Goal: Navigation & Orientation: Find specific page/section

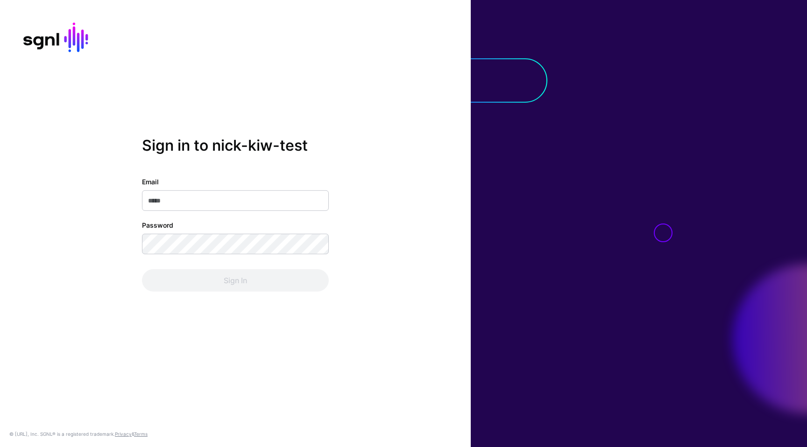
click at [231, 222] on div "Password" at bounding box center [235, 237] width 187 height 34
click at [230, 203] on input "Email" at bounding box center [235, 200] width 187 height 21
type input "**********"
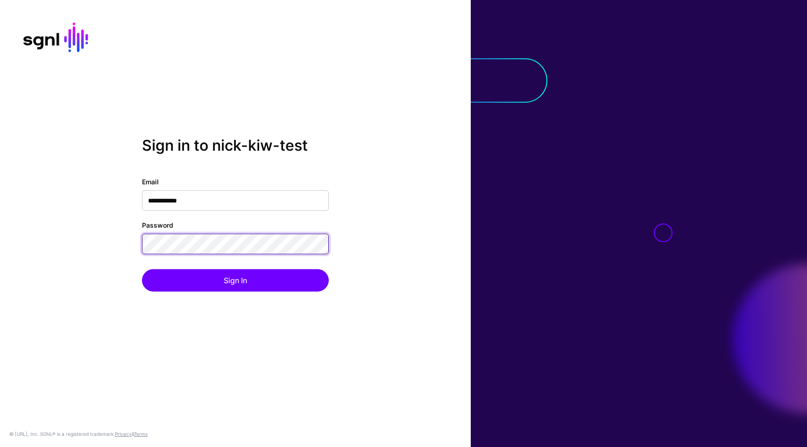
click at [142, 269] on button "Sign In" at bounding box center [235, 280] width 187 height 22
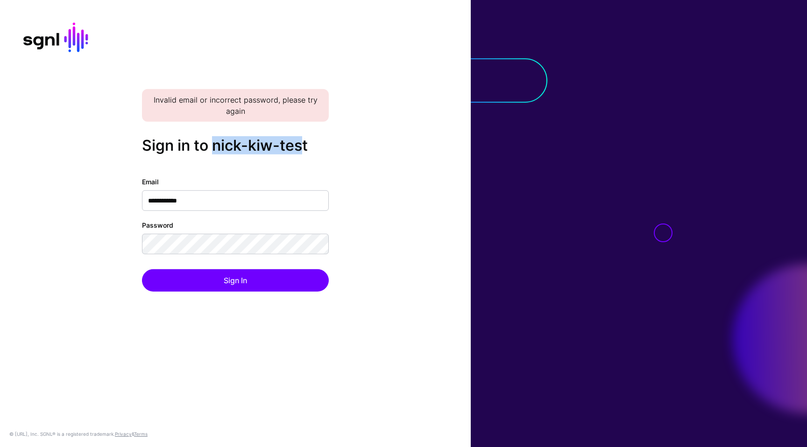
drag, startPoint x: 212, startPoint y: 148, endPoint x: 306, endPoint y: 144, distance: 93.5
click at [305, 144] on h2 "Sign in to nick-kiw-test" at bounding box center [235, 146] width 187 height 18
copy h2 "[PERSON_NAME]-kiw-test"
click at [252, 295] on div "**********" at bounding box center [235, 224] width 471 height 174
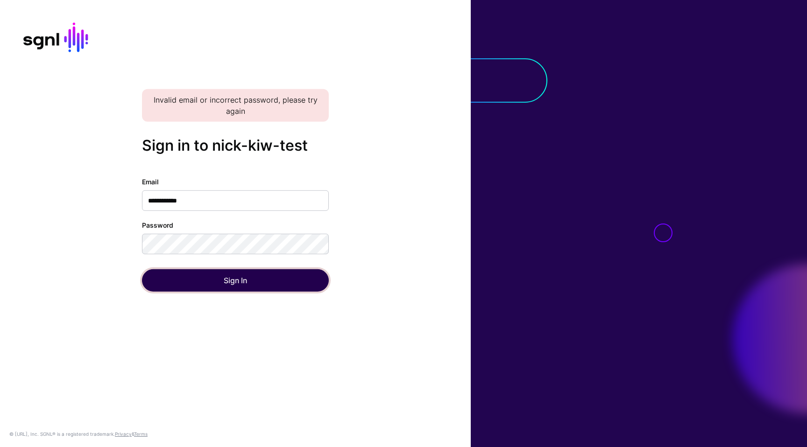
click at [255, 279] on button "Sign In" at bounding box center [235, 280] width 187 height 22
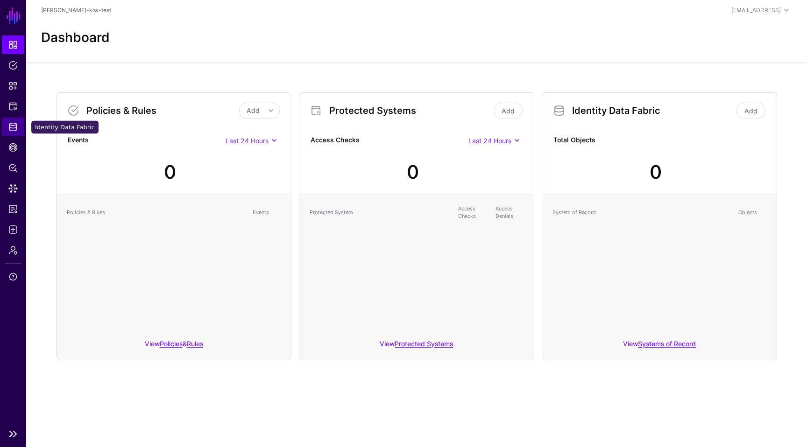
click at [14, 126] on span "Identity Data Fabric" at bounding box center [12, 126] width 9 height 9
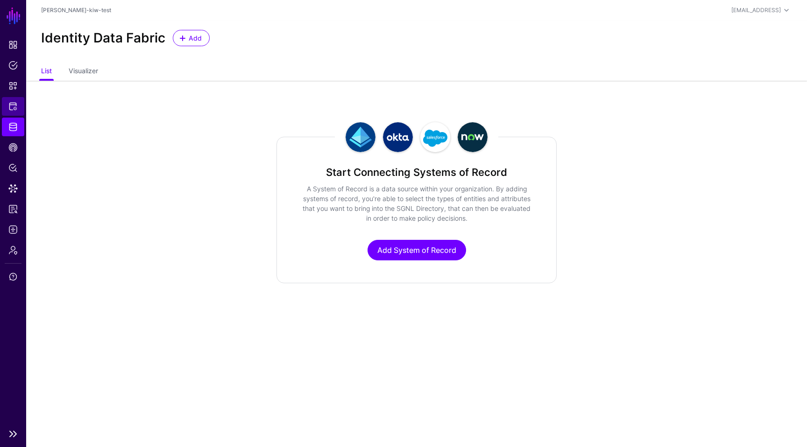
click at [21, 101] on link "Protected Systems" at bounding box center [13, 106] width 22 height 19
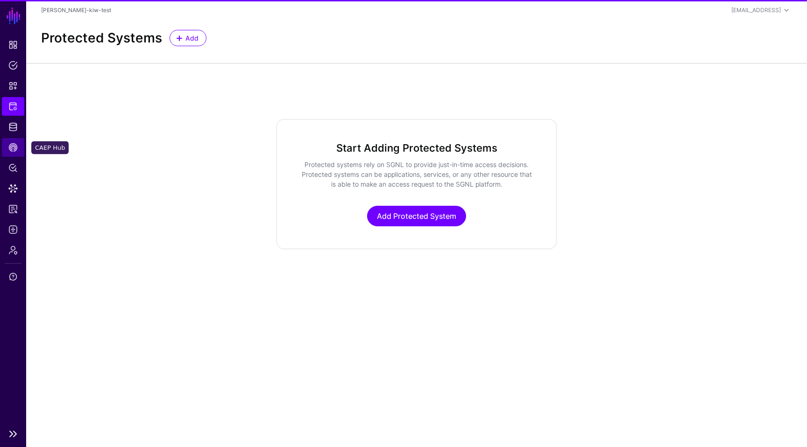
click at [16, 150] on span "CAEP Hub" at bounding box center [12, 147] width 9 height 9
